Goal: Information Seeking & Learning: Learn about a topic

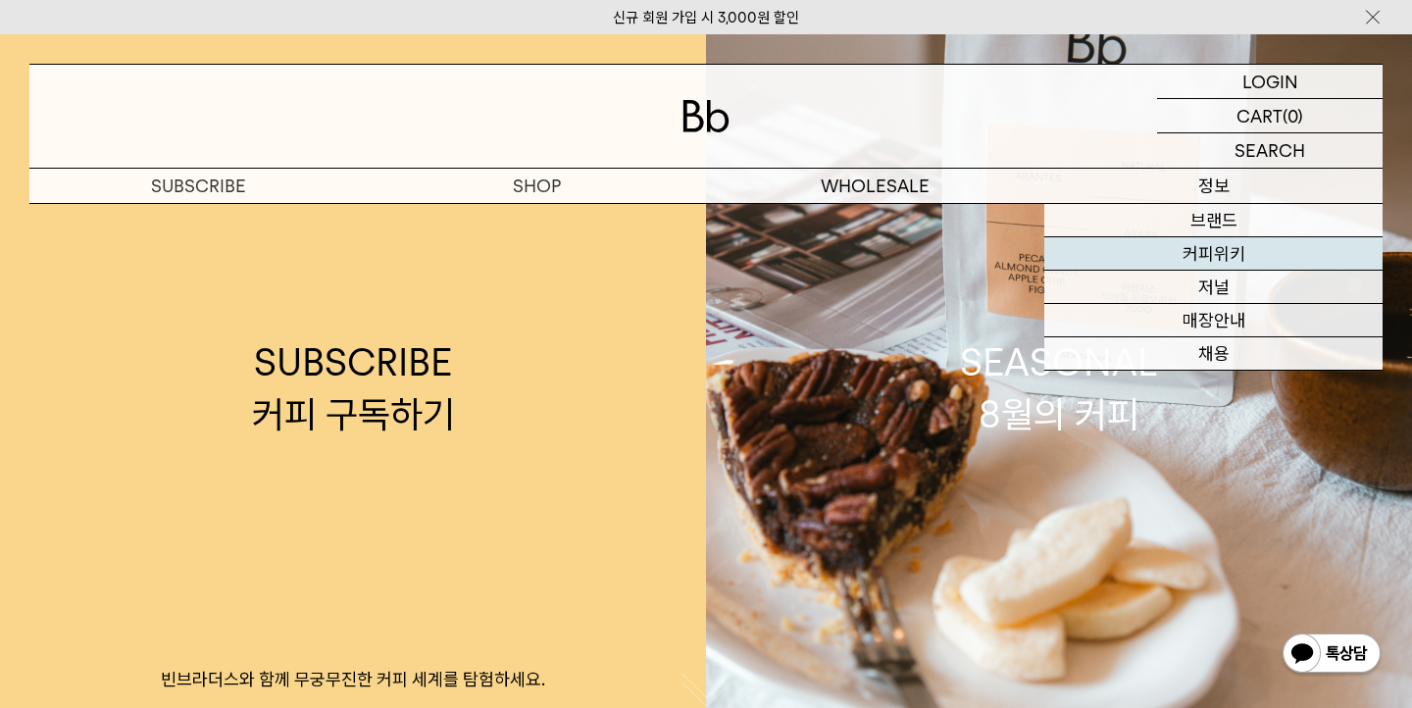
click at [1245, 245] on link "커피위키" at bounding box center [1213, 253] width 338 height 33
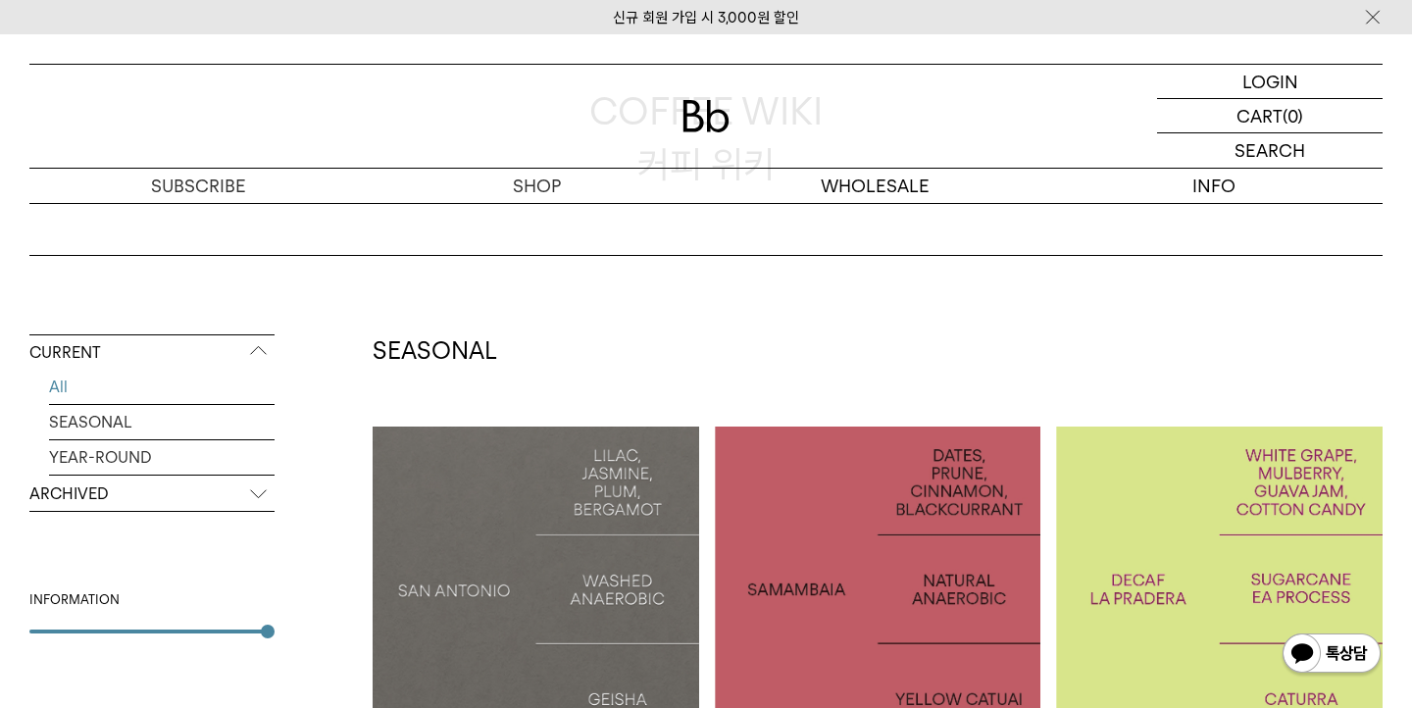
scroll to position [205, 0]
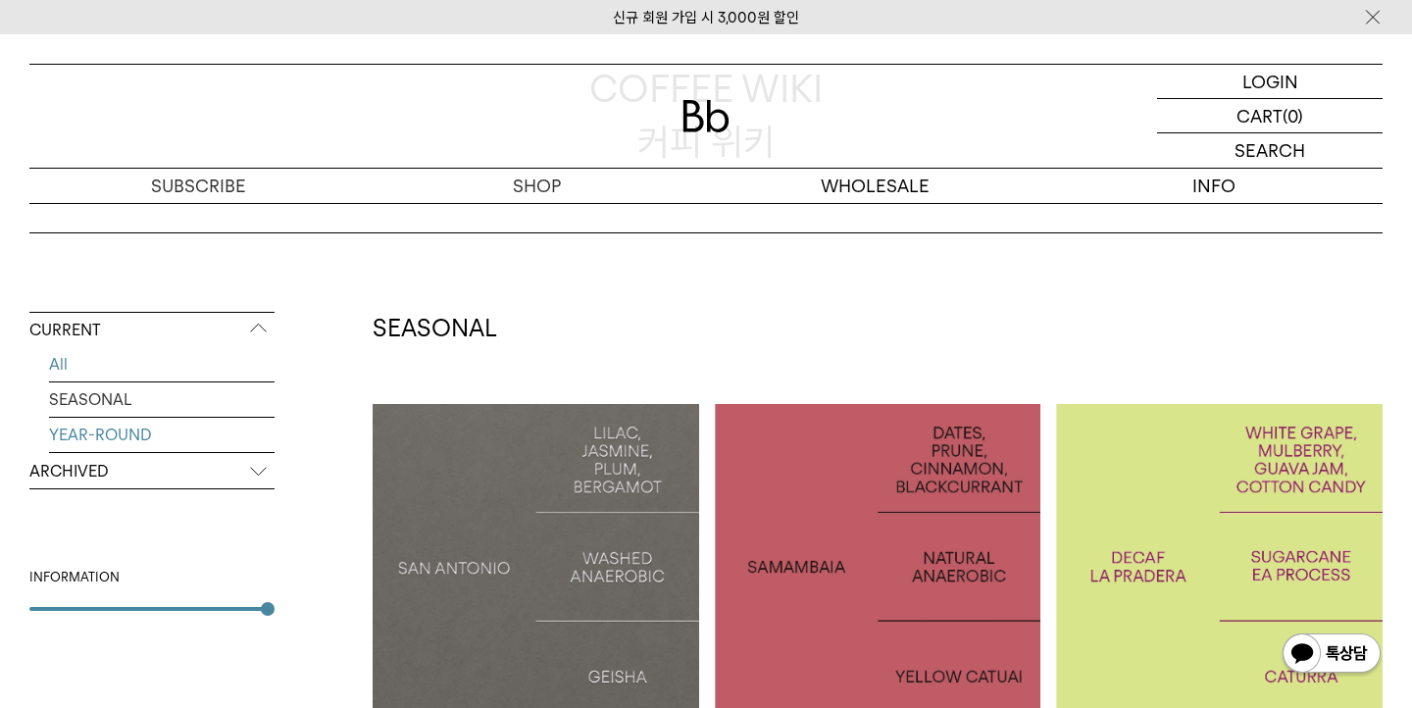
click at [104, 424] on link "YEAR-ROUND" at bounding box center [162, 435] width 226 height 34
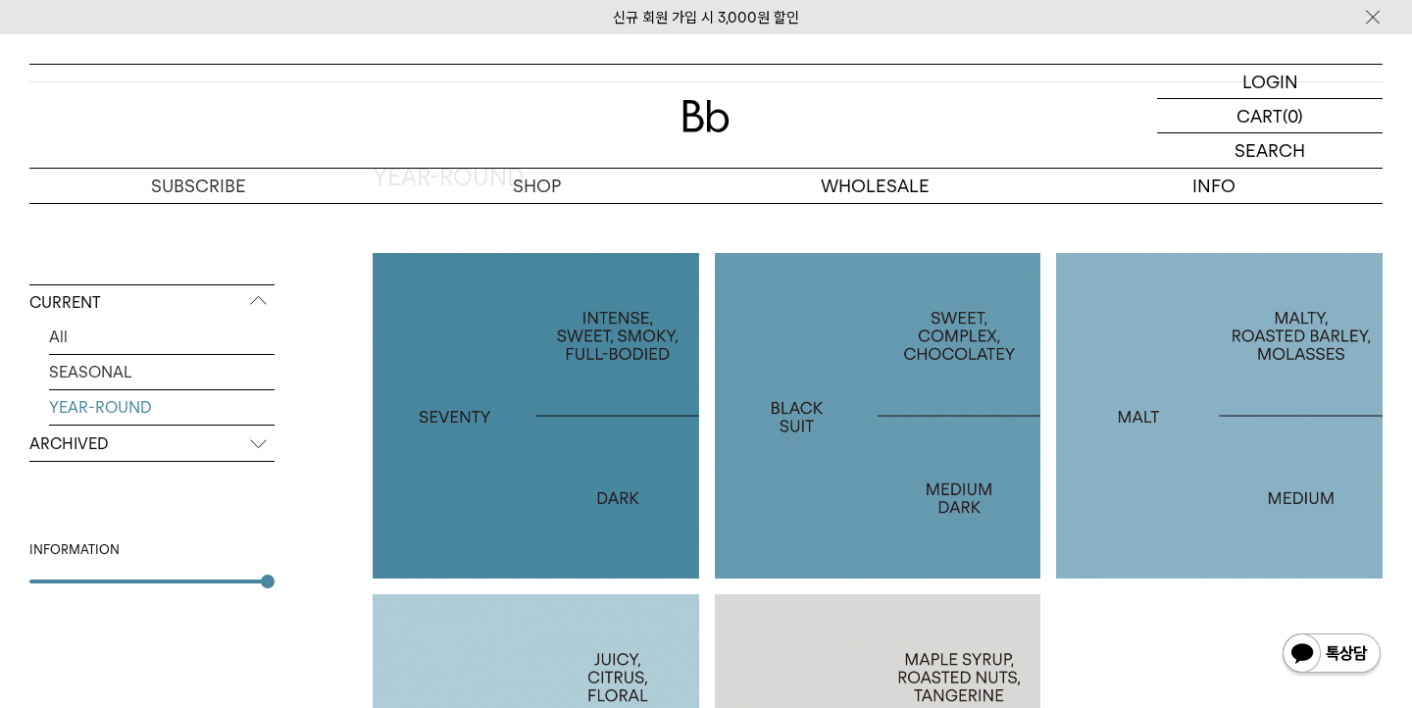
scroll to position [351, 0]
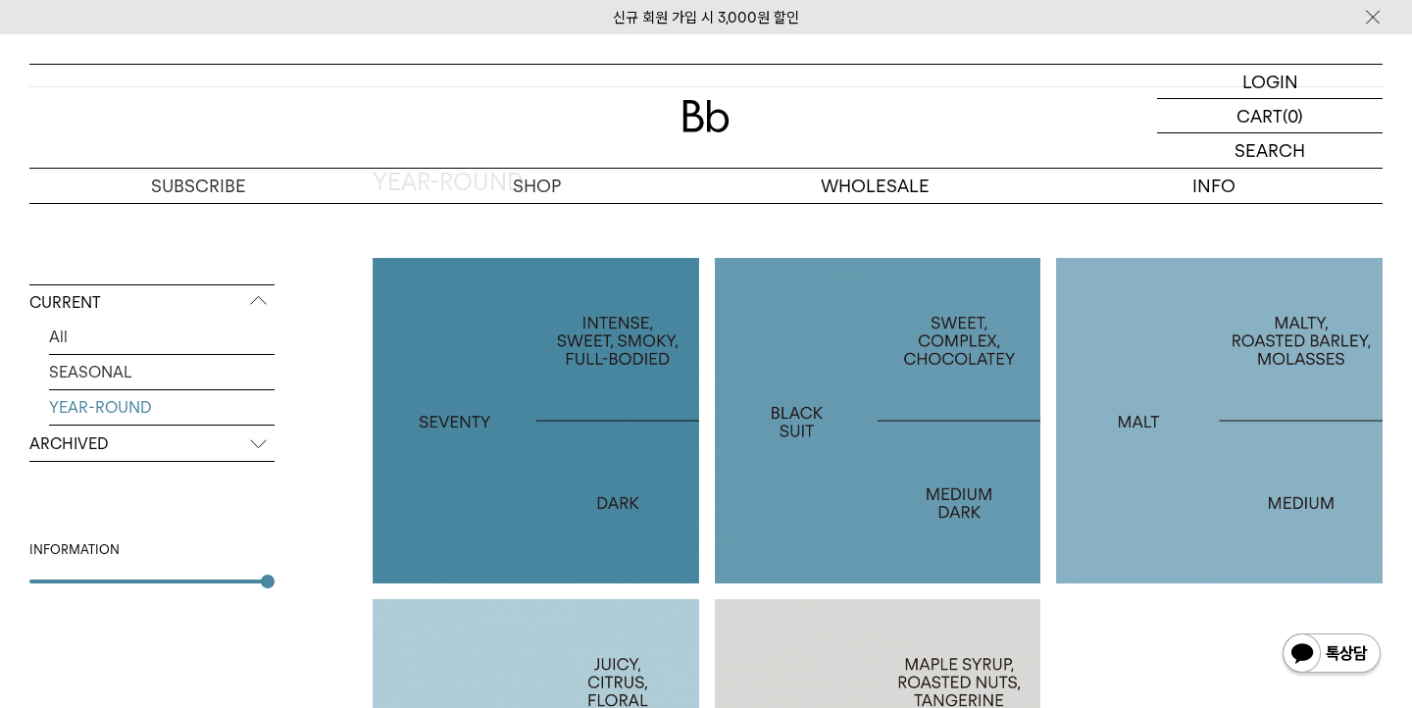
click at [886, 487] on div at bounding box center [878, 421] width 327 height 327
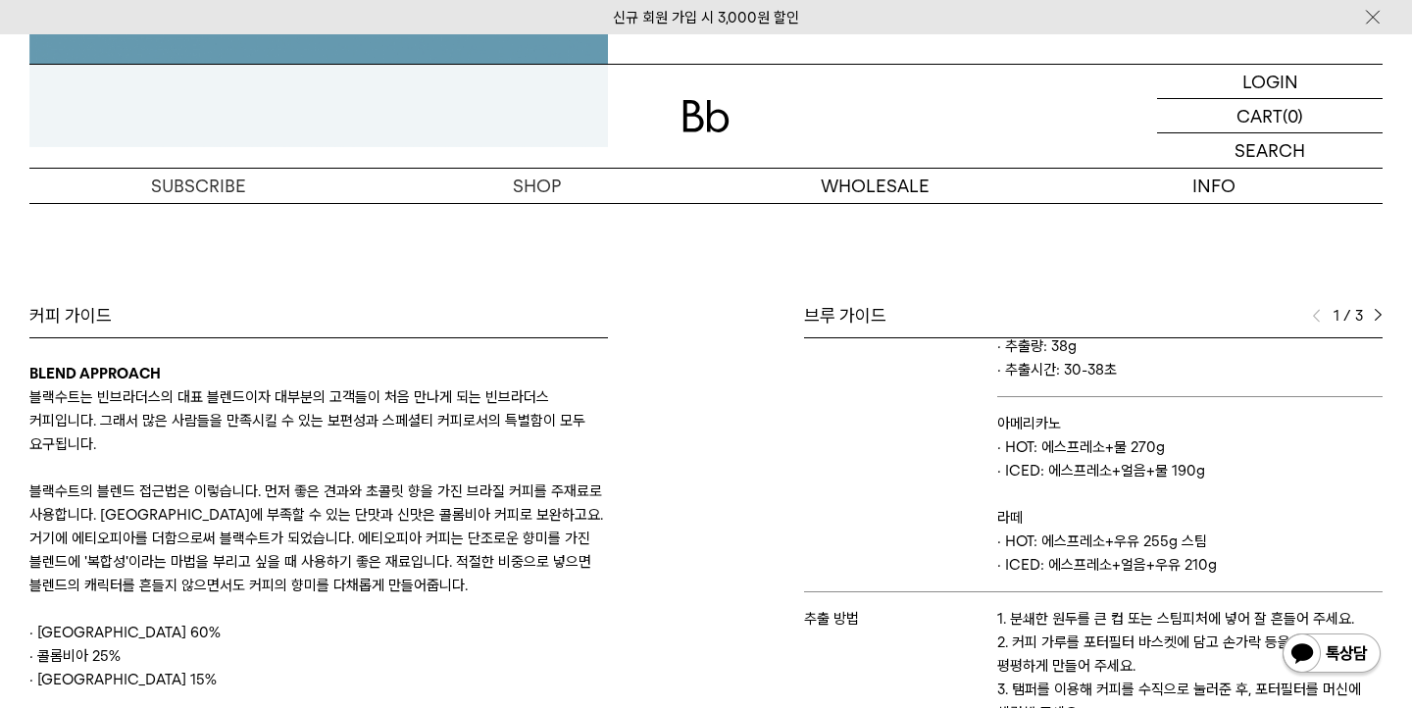
click at [540, 226] on div "Bb의 커피 ALL SEASONAL YEAR-ROUND AUCTION SERIES ARCHIVE 2023 2022 2021 2020 2019 …" at bounding box center [706, 274] width 1412 height 1411
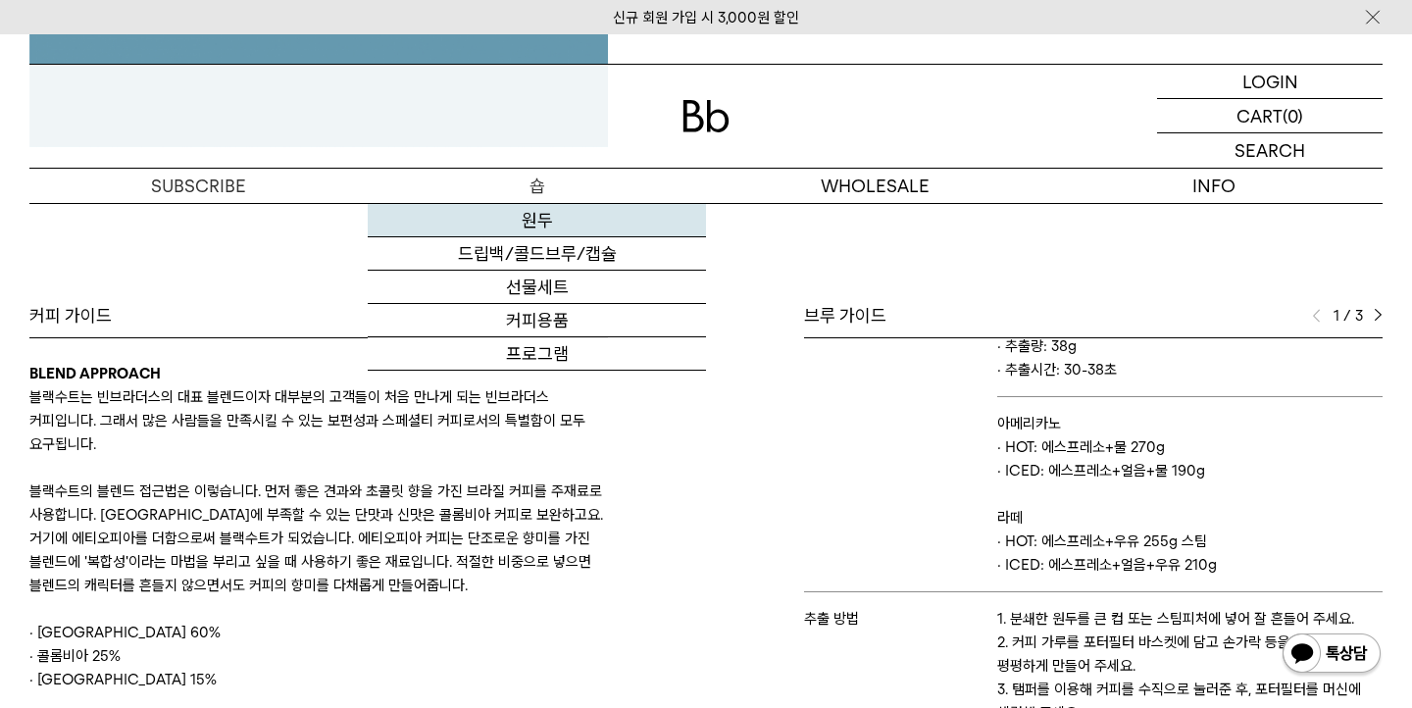
click at [538, 216] on link "원두" at bounding box center [537, 220] width 338 height 33
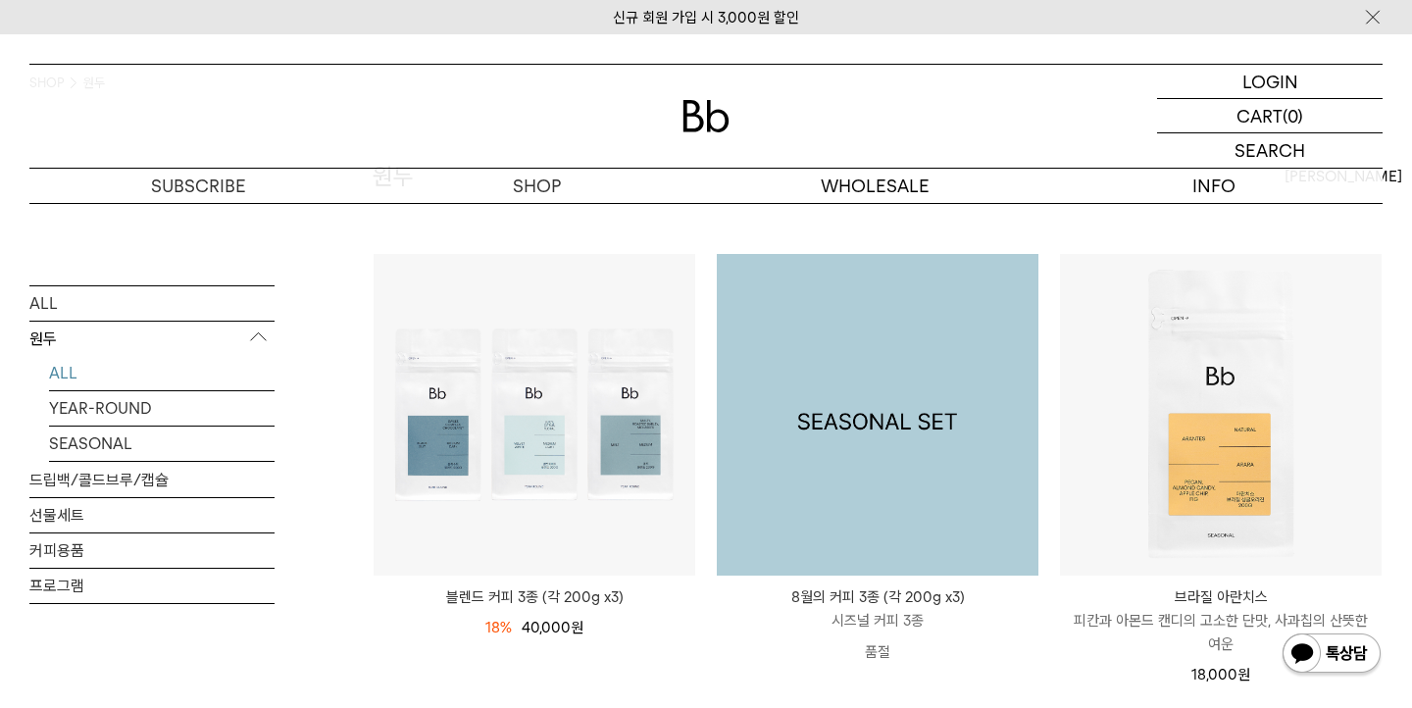
scroll to position [192, 0]
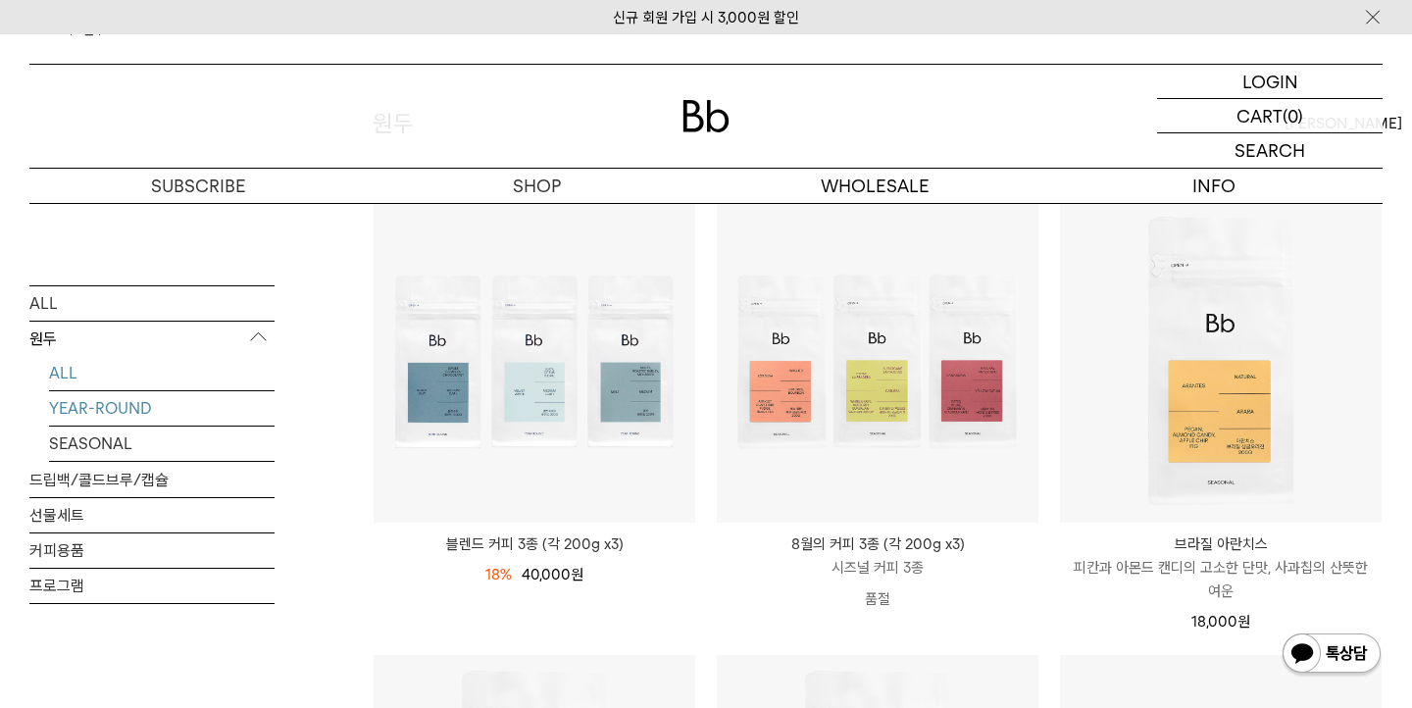
click at [108, 416] on link "YEAR-ROUND" at bounding box center [162, 407] width 226 height 34
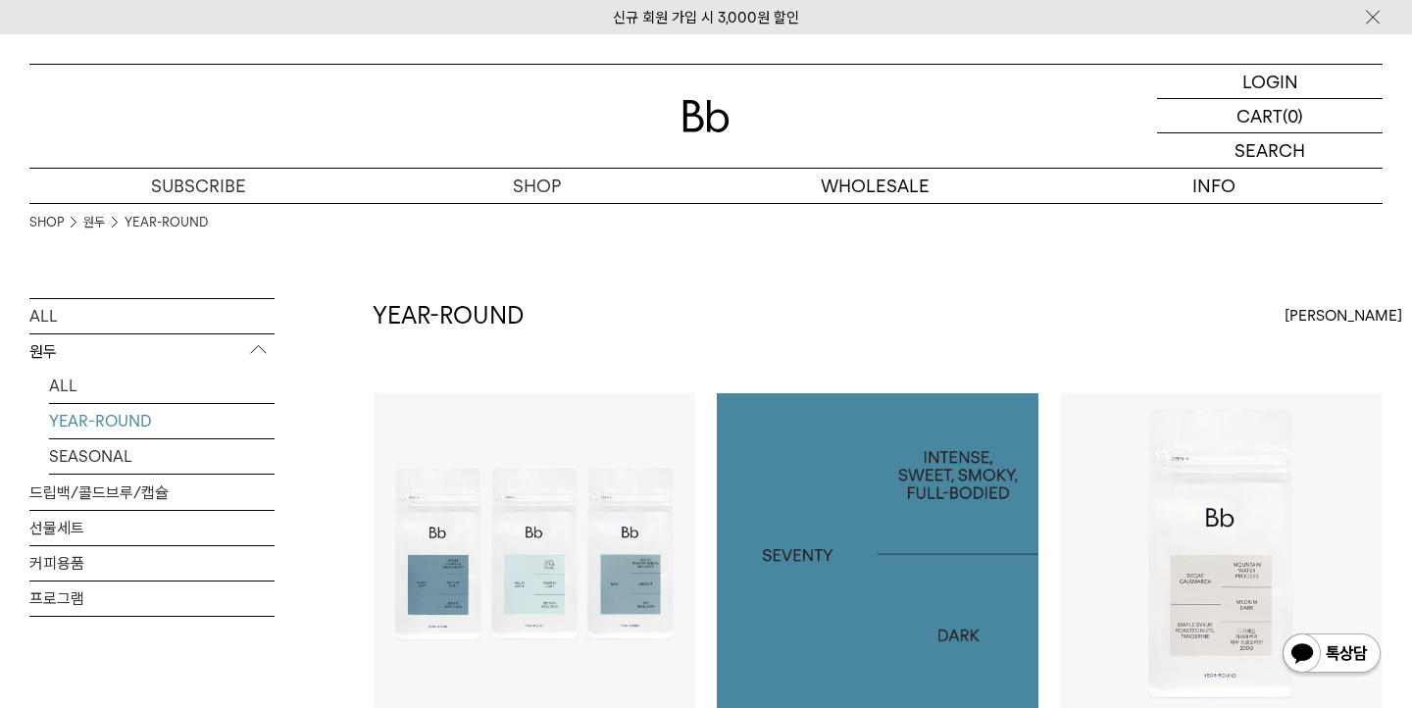
click at [888, 526] on img at bounding box center [878, 554] width 322 height 322
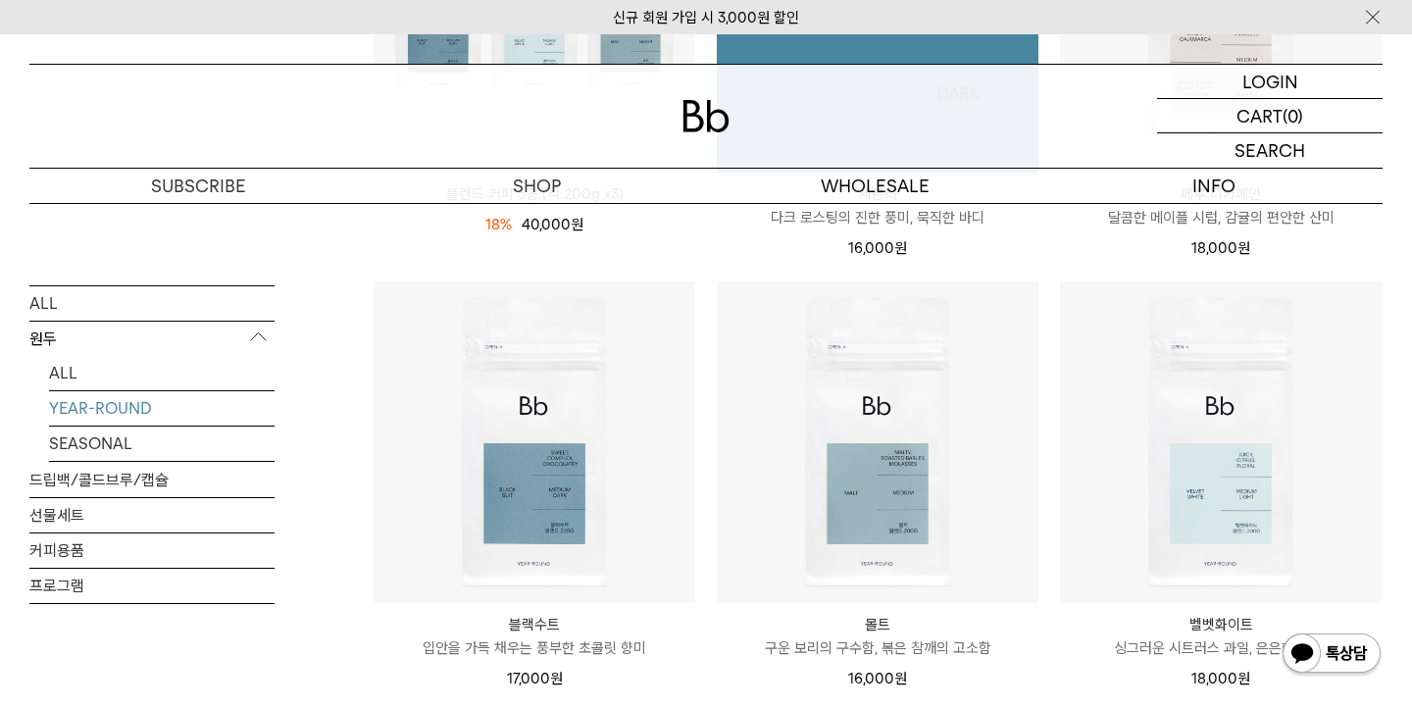
scroll to position [544, 0]
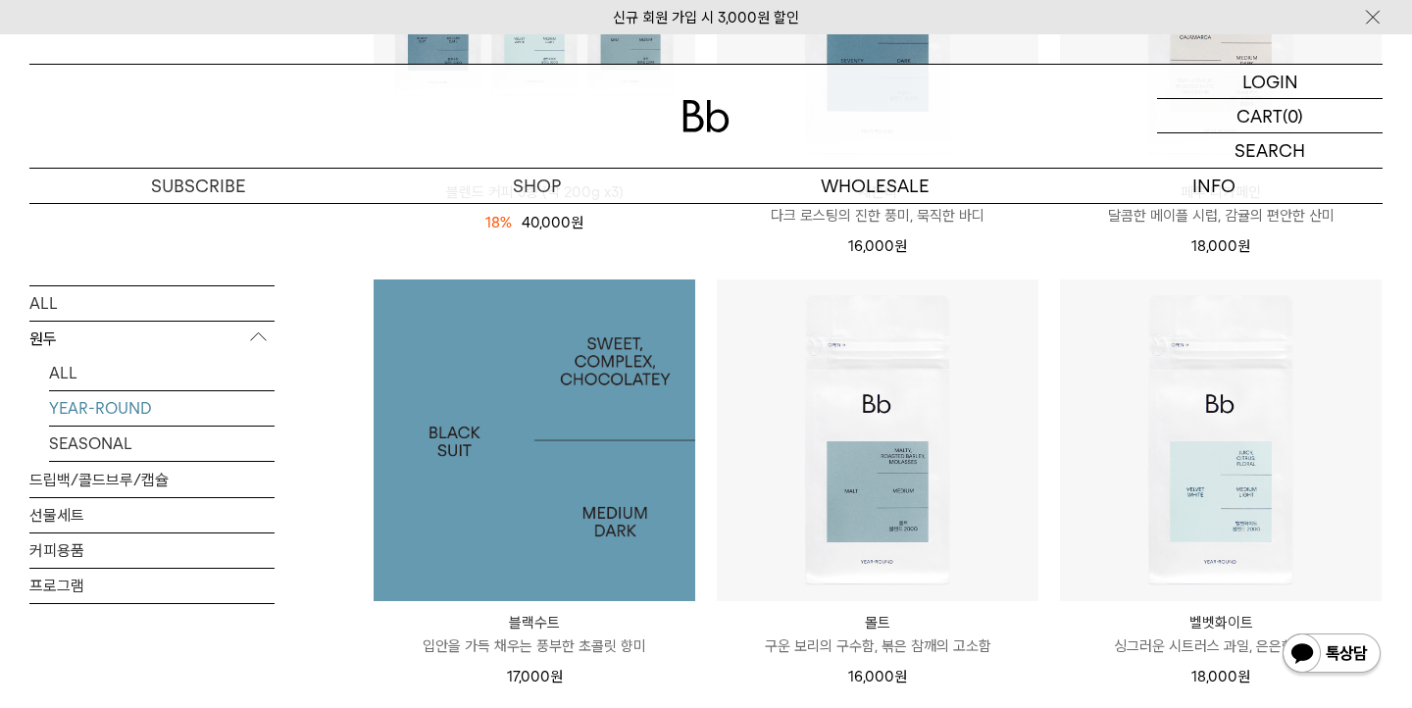
click at [584, 422] on img at bounding box center [535, 440] width 322 height 322
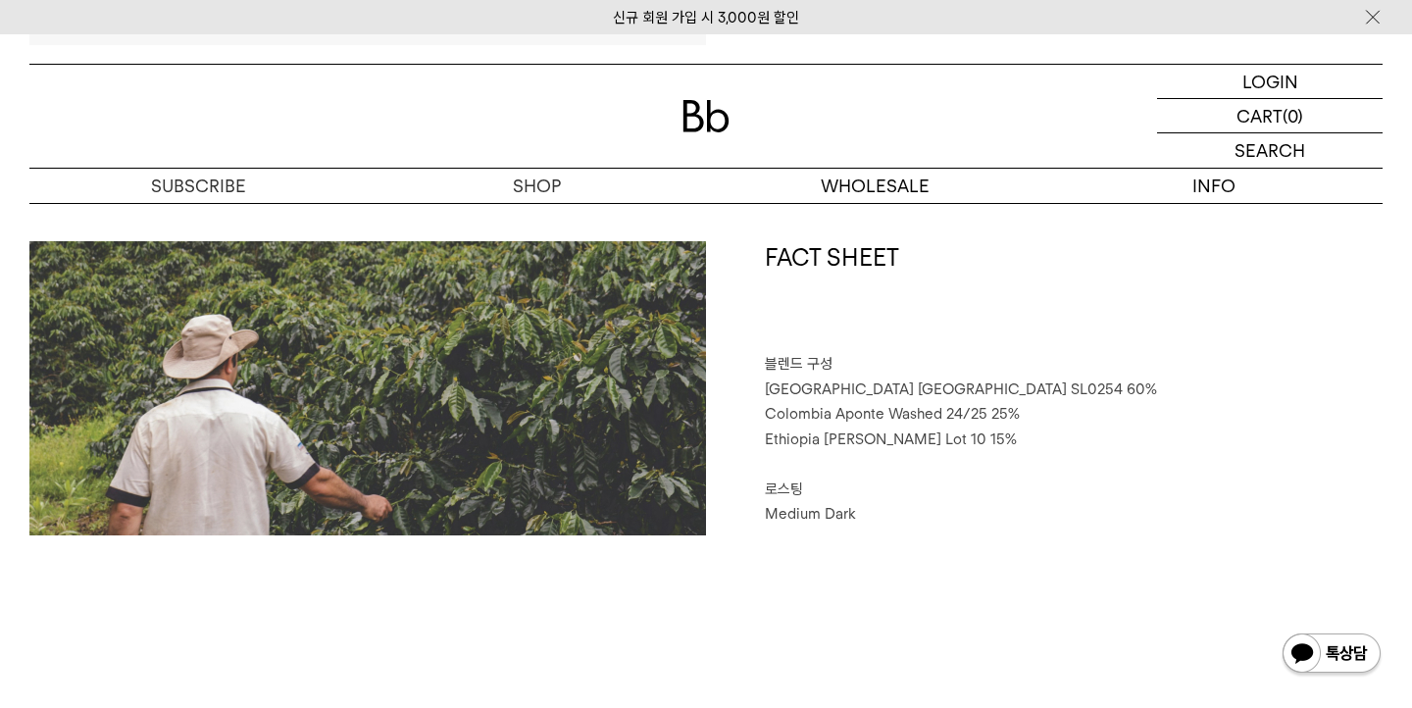
scroll to position [876, 0]
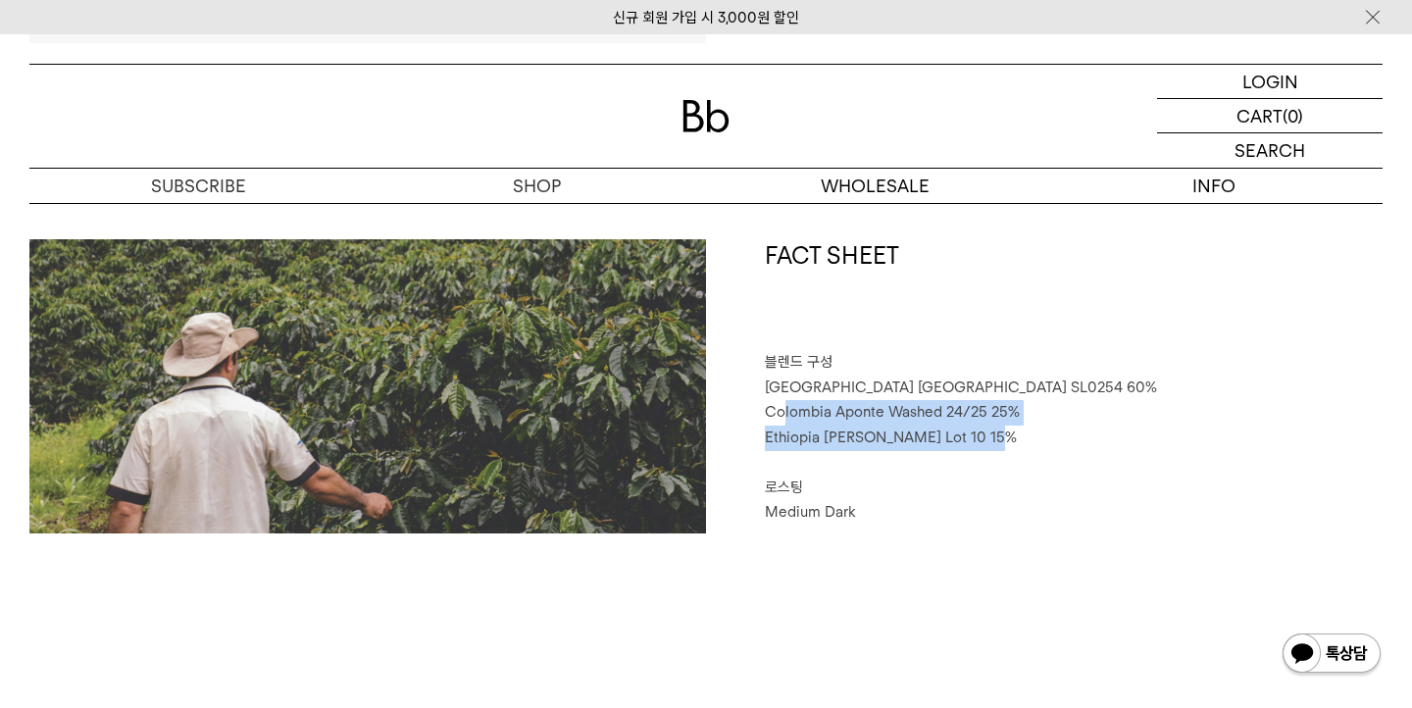
drag, startPoint x: 979, startPoint y: 440, endPoint x: 787, endPoint y: 424, distance: 192.9
click at [787, 424] on div "FACT SHEET 블렌드 구성 [GEOGRAPHIC_DATA] [GEOGRAPHIC_DATA] SL0254 60% [GEOGRAPHIC_DA…" at bounding box center [1044, 386] width 677 height 294
click at [787, 424] on p "Colombia Aponte Washed 24/25 25%" at bounding box center [1074, 412] width 618 height 25
drag, startPoint x: 990, startPoint y: 439, endPoint x: 747, endPoint y: 419, distance: 243.1
click at [747, 419] on div "FACT SHEET 블렌드 구성 [GEOGRAPHIC_DATA] [GEOGRAPHIC_DATA] SL0254 60% [GEOGRAPHIC_DA…" at bounding box center [1044, 386] width 677 height 294
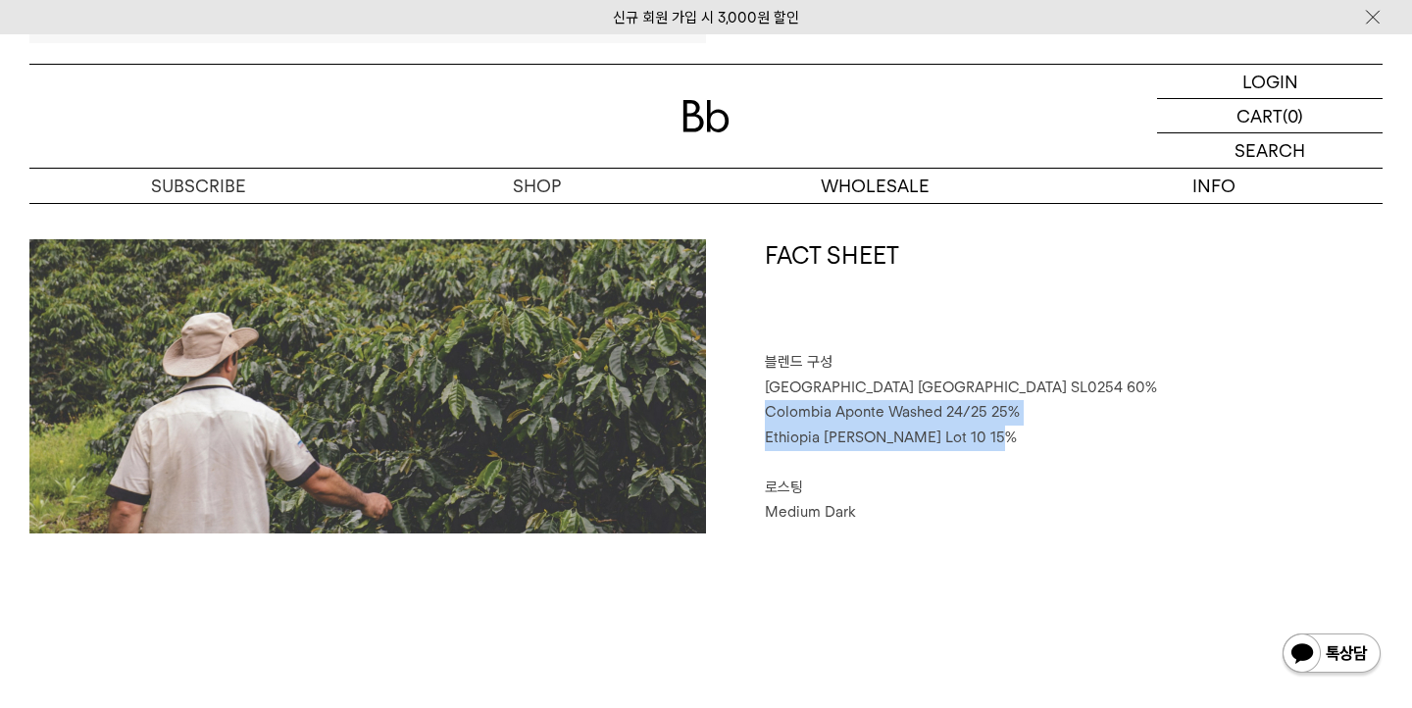
copy div "Colombia Aponte Washed 24/25 25% [GEOGRAPHIC_DATA] Genji Challa Lot 10 15%"
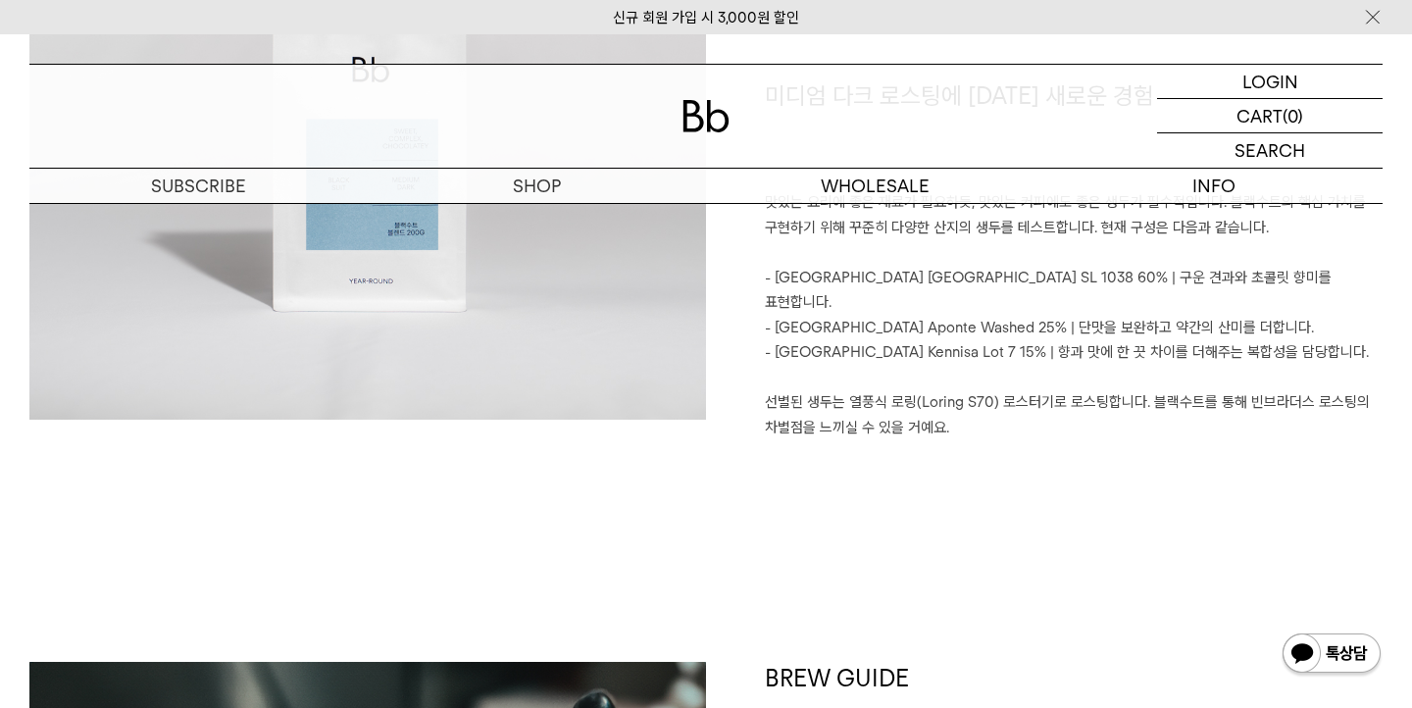
scroll to position [1672, 0]
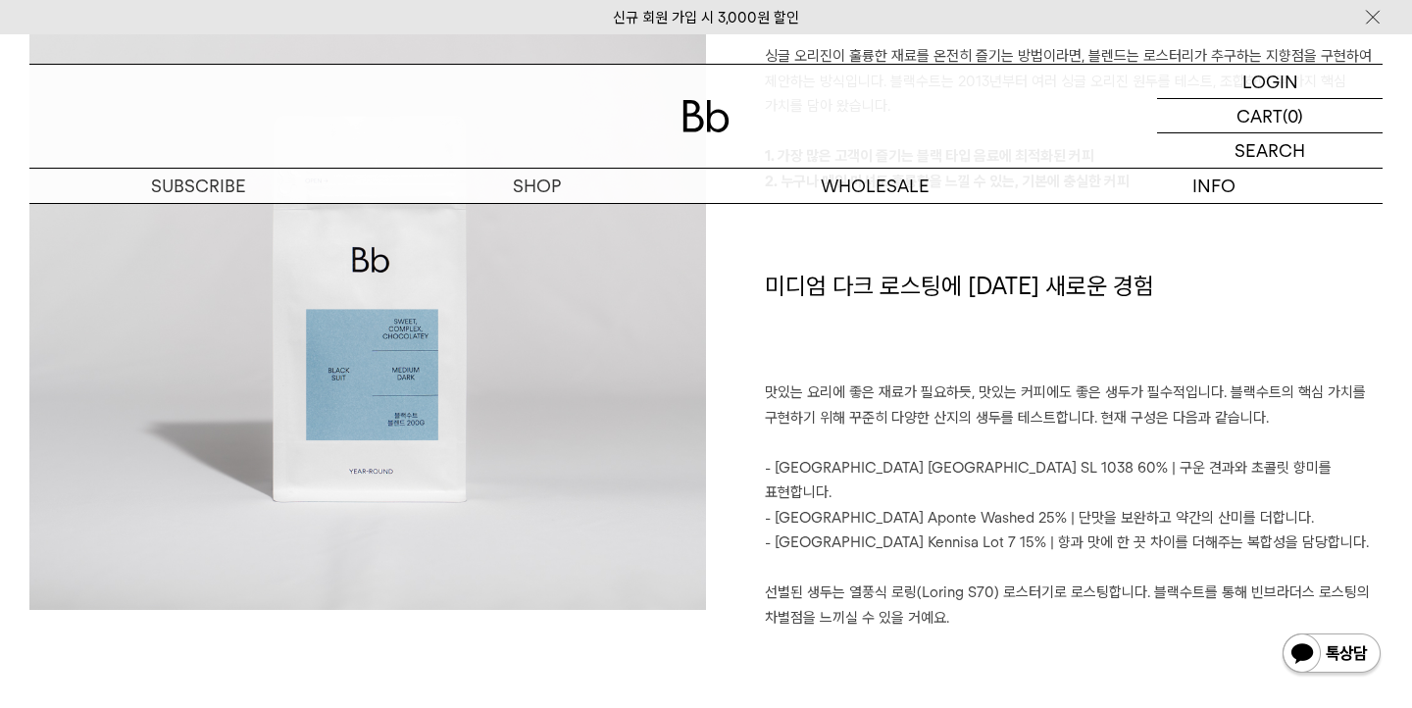
click at [843, 581] on p "선별된 생두는 열풍식 로링(Loring S70) 로스터기로 로스팅합니다. 블랙수트를 통해 빈브라더스 로스팅의 차별점을 느끼실 수 있을 거예요." at bounding box center [1074, 606] width 618 height 50
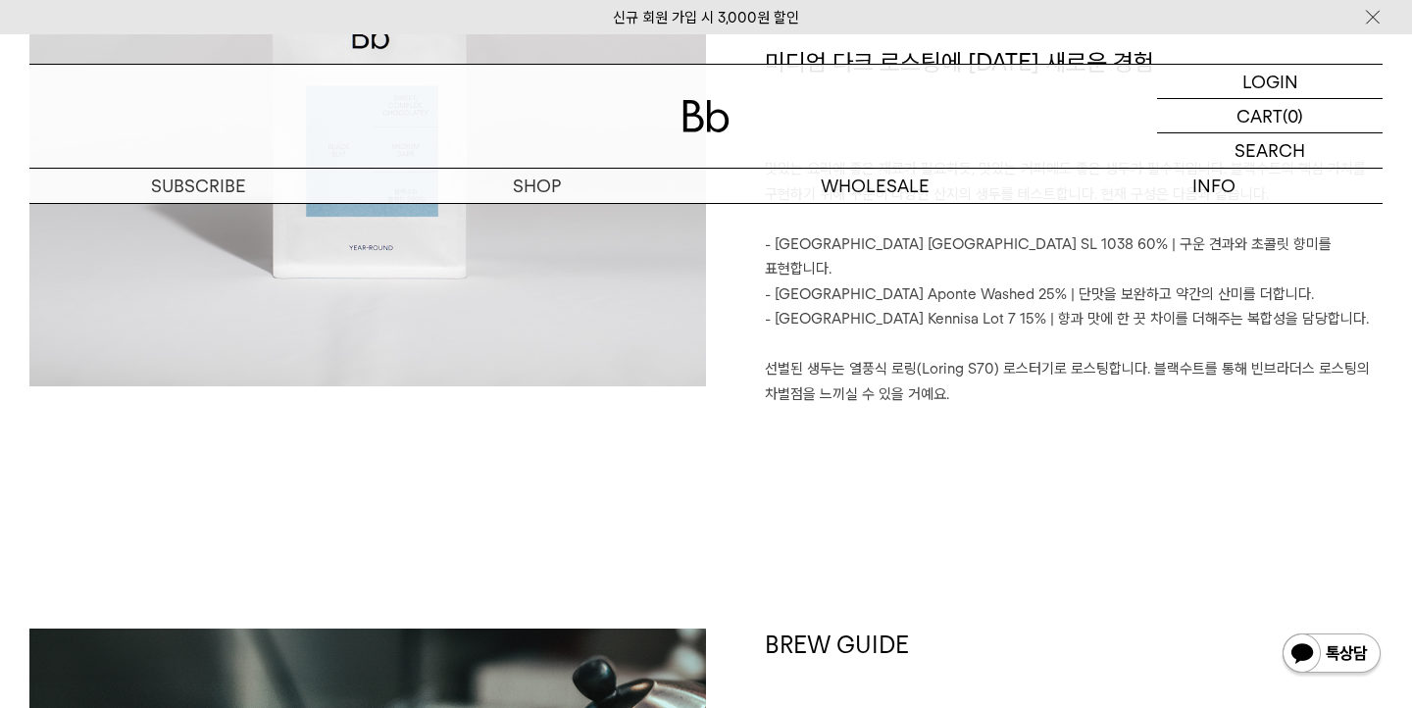
scroll to position [1737, 0]
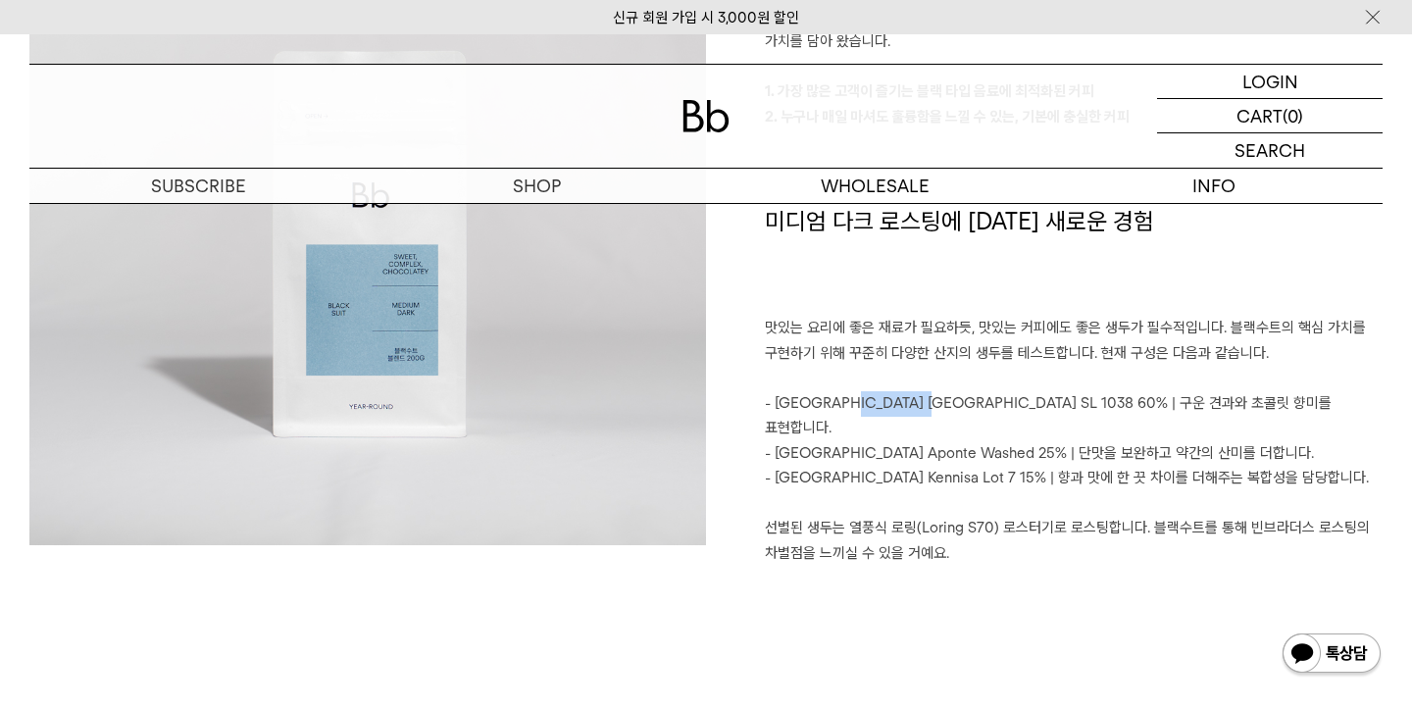
drag, startPoint x: 899, startPoint y: 408, endPoint x: 831, endPoint y: 405, distance: 68.7
click at [831, 405] on p "- Brazil Sao Paulo SL 1038 60% | 구운 견과와 초콜릿 향미를 표현합니다." at bounding box center [1074, 416] width 618 height 50
click at [874, 408] on p "- Brazil Sao Paulo SL 1038 60% | 구운 견과와 초콜릿 향미를 표현합니다." at bounding box center [1074, 416] width 618 height 50
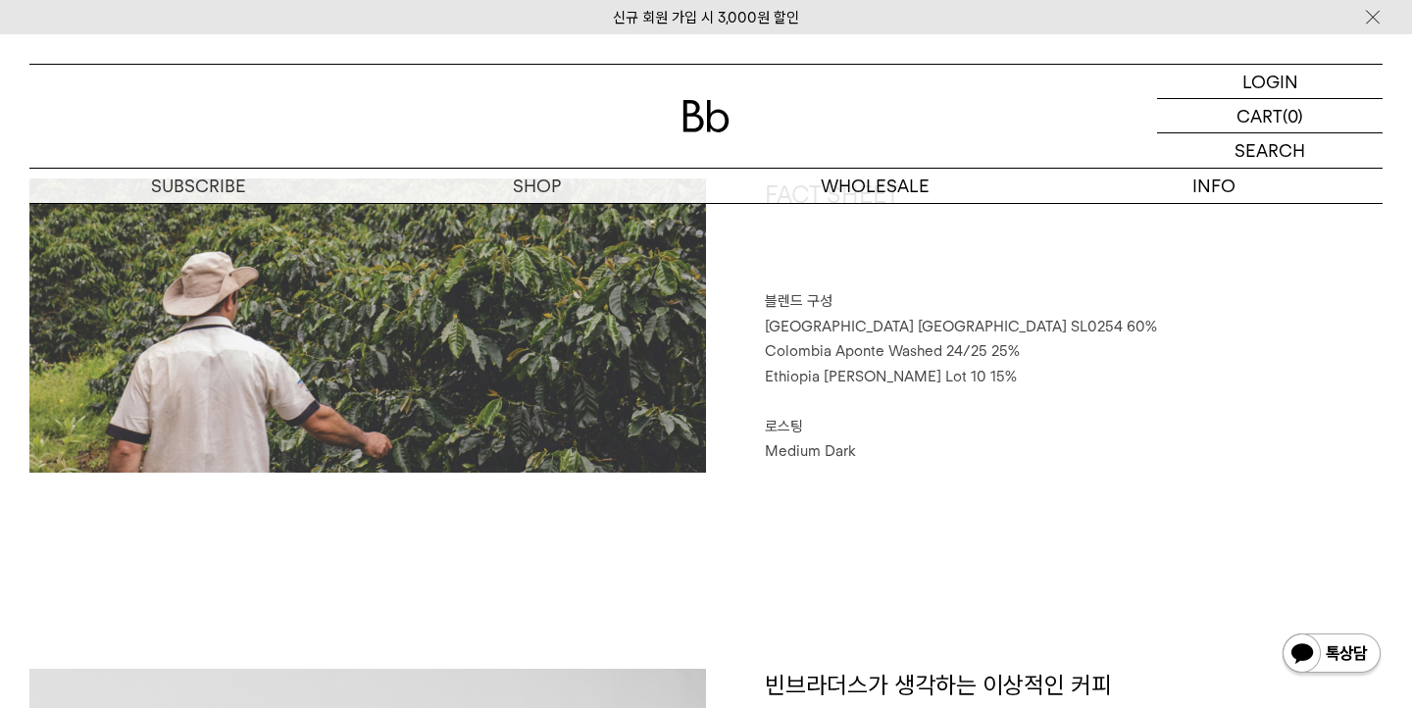
scroll to position [936, 0]
drag, startPoint x: 926, startPoint y: 327, endPoint x: 758, endPoint y: 327, distance: 167.7
click at [758, 327] on div "FACT SHEET 블렌드 구성 Brazil Sao Paulo SL0254 60% Colombia Aponte Washed 24/25 25% …" at bounding box center [1044, 326] width 677 height 294
copy span "Brazil Sao Paulo SL0254"
